Goal: Transaction & Acquisition: Obtain resource

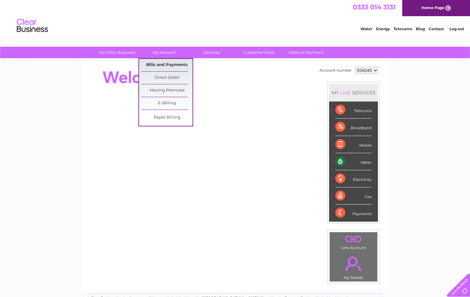
click at [171, 64] on link "Bills and Payments" at bounding box center [166, 65] width 51 height 12
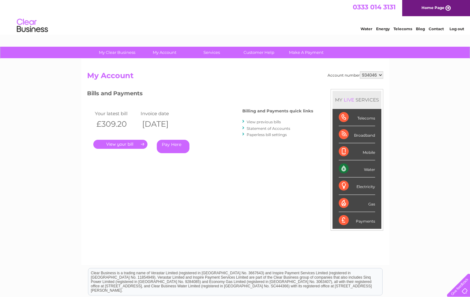
click at [119, 144] on link "." at bounding box center [120, 144] width 54 height 9
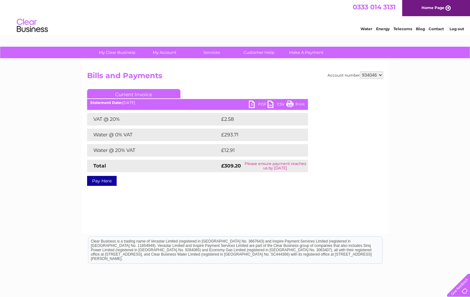
click at [252, 105] on link "PDF" at bounding box center [258, 104] width 19 height 9
